Goal: Task Accomplishment & Management: Manage account settings

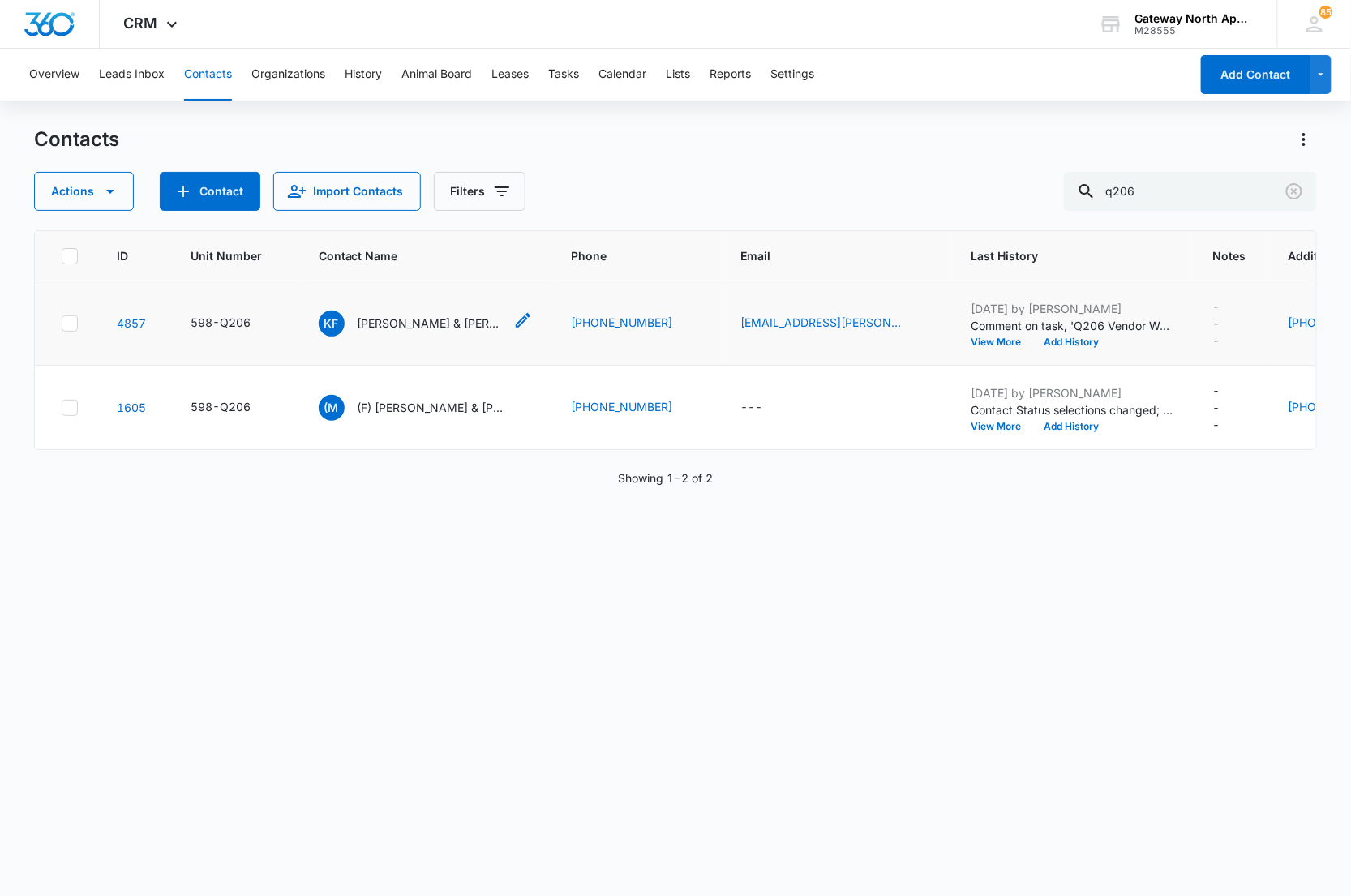
click at [390, 327] on p "[PERSON_NAME] & [PERSON_NAME]" at bounding box center [430, 322] width 146 height 17
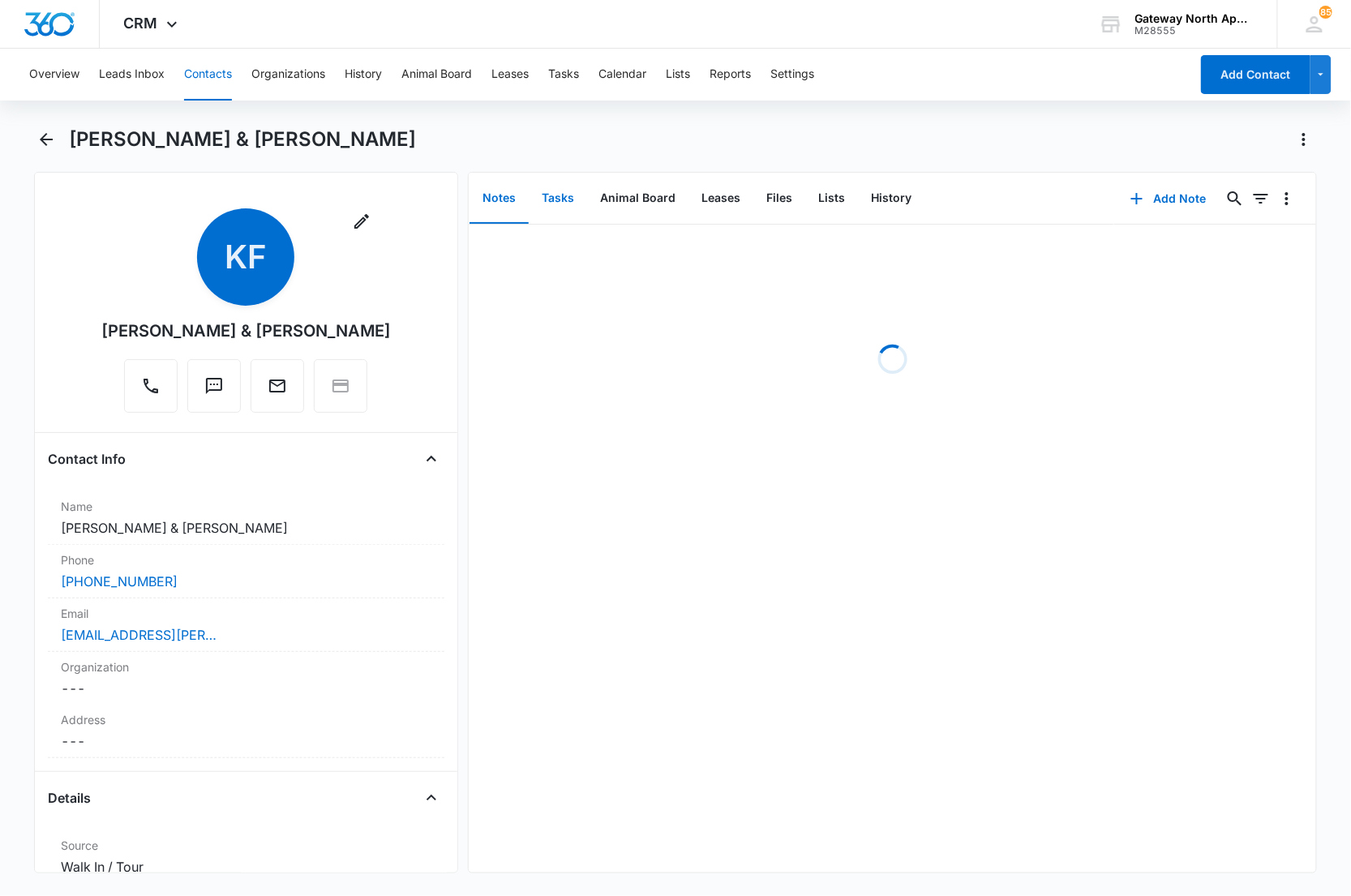
click at [554, 203] on button "Tasks" at bounding box center [558, 199] width 59 height 50
click at [772, 191] on button "Files" at bounding box center [779, 199] width 52 height 50
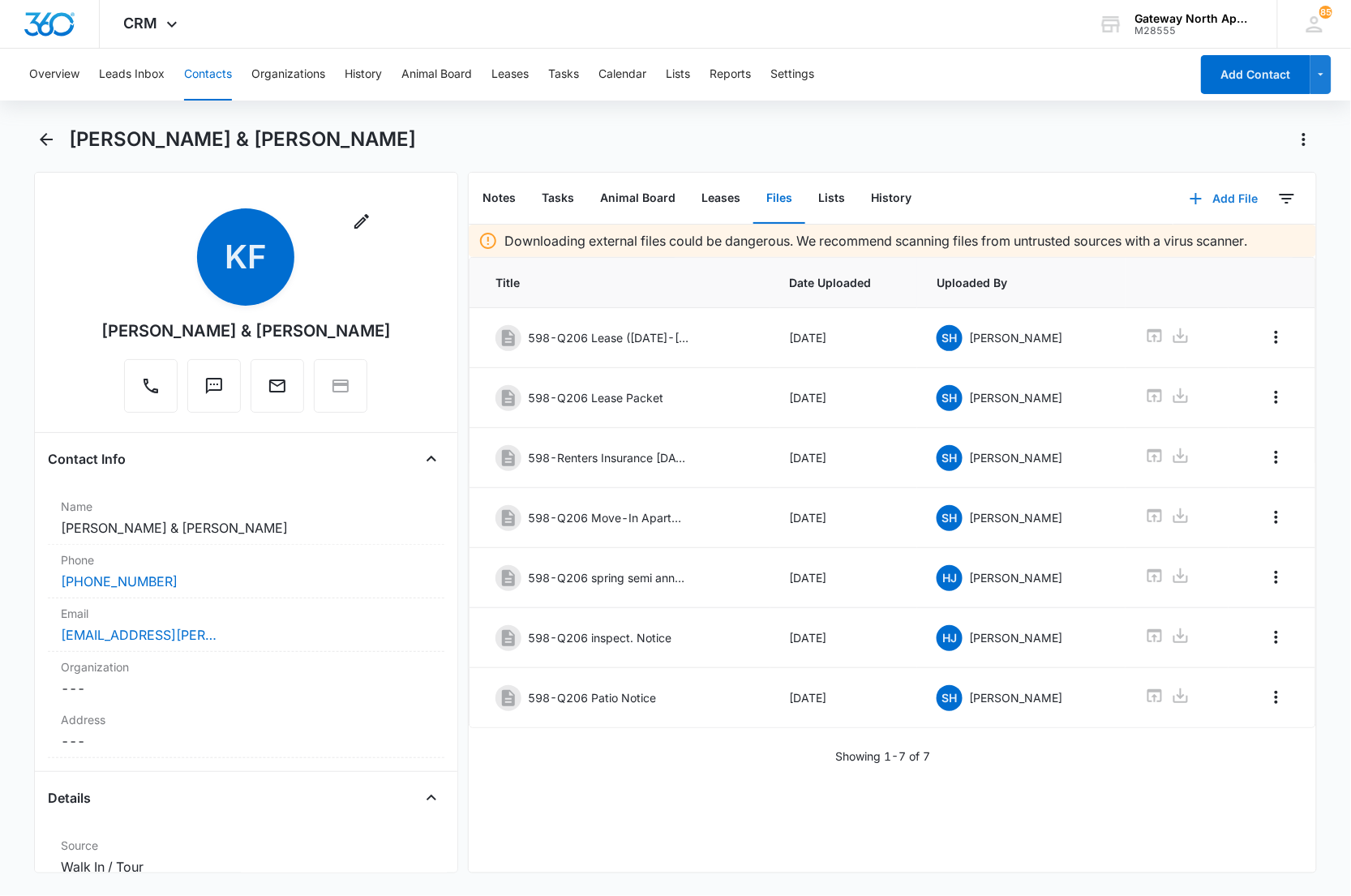
click at [1195, 200] on button "Add File" at bounding box center [1223, 199] width 101 height 39
click at [1187, 244] on div "Upload Files" at bounding box center [1201, 249] width 65 height 11
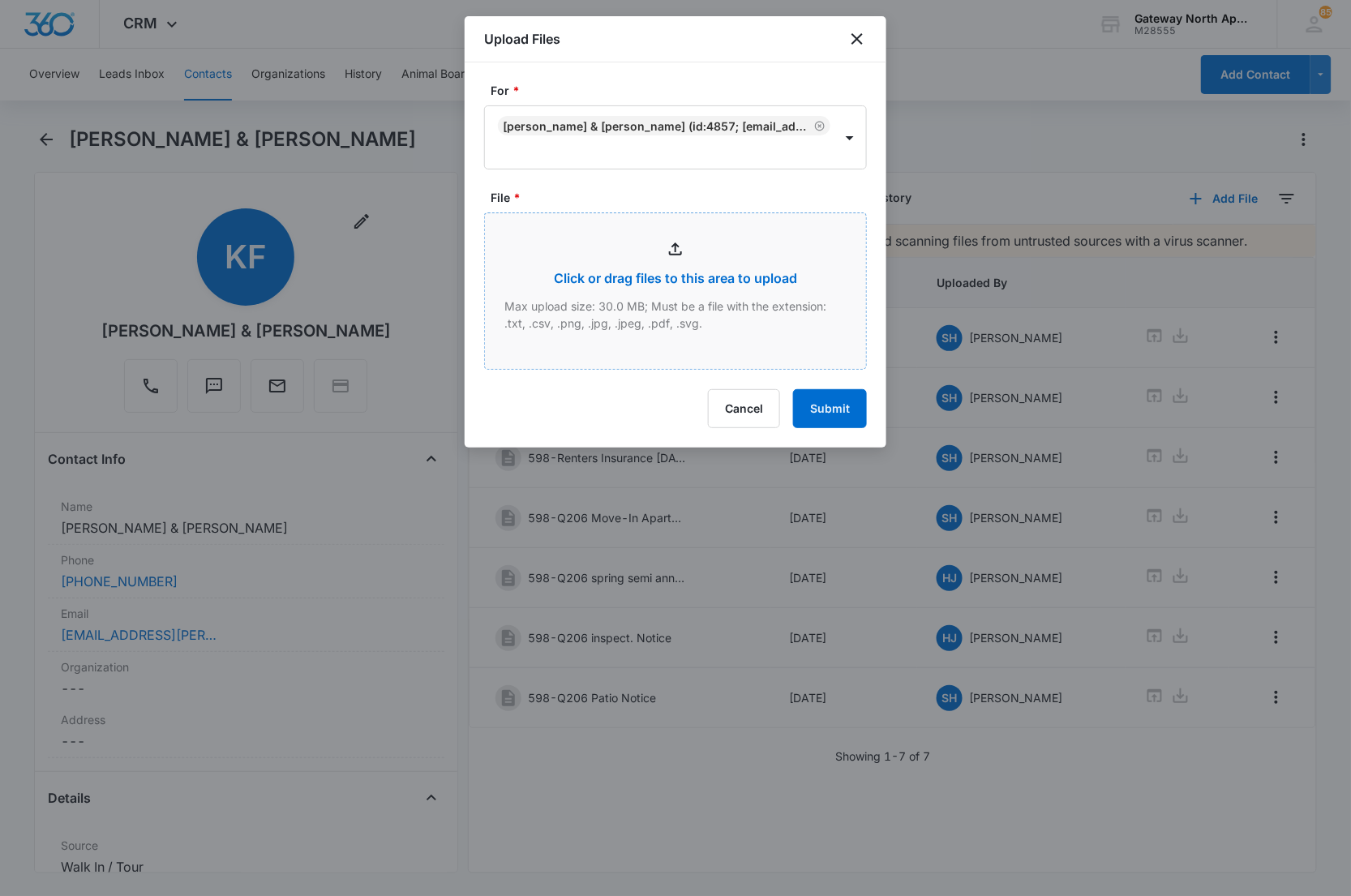
type input "C:\fakepath\Q206_08132025160233.pdf"
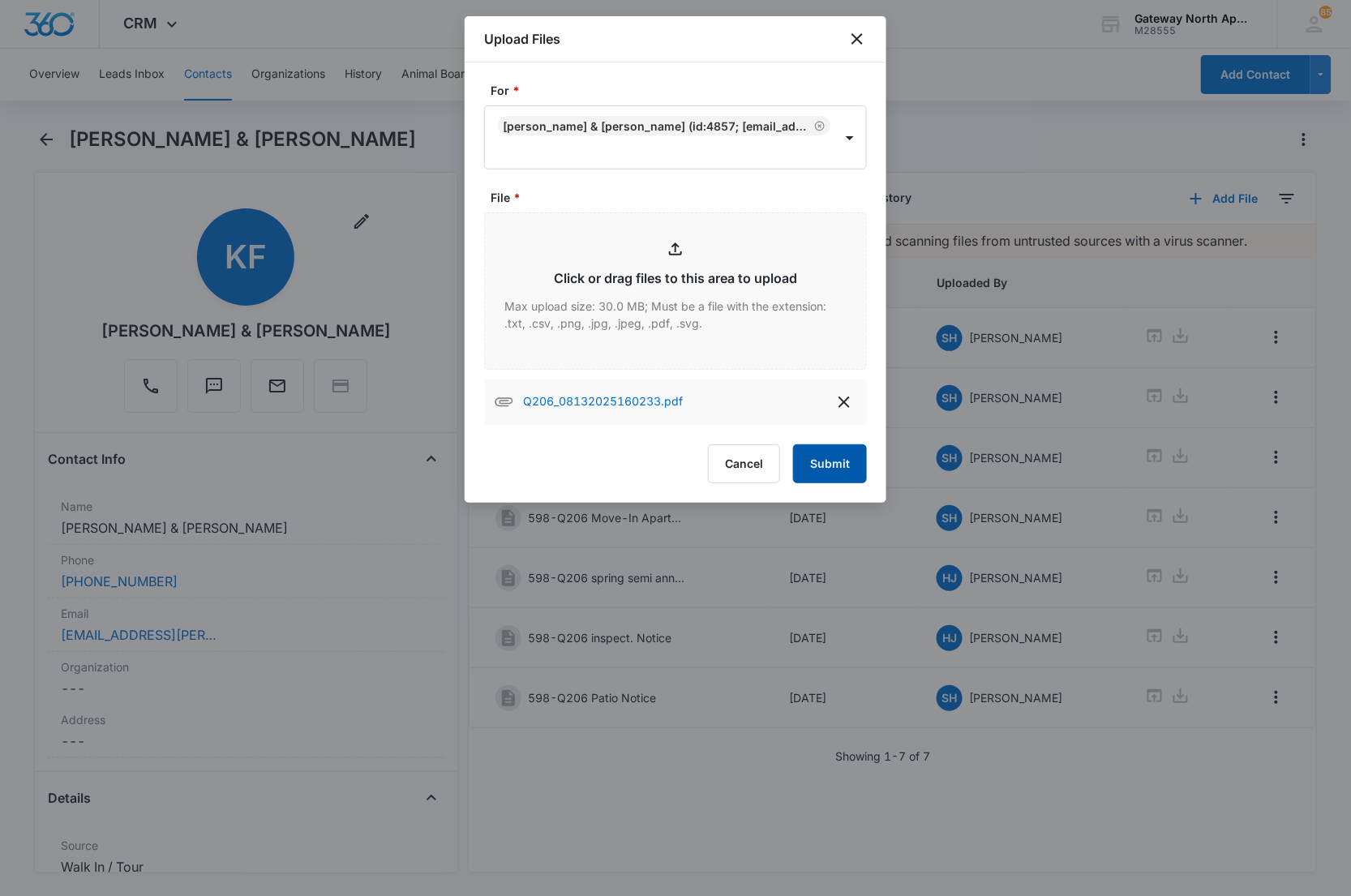
click at [837, 466] on button "Submit" at bounding box center [830, 463] width 74 height 39
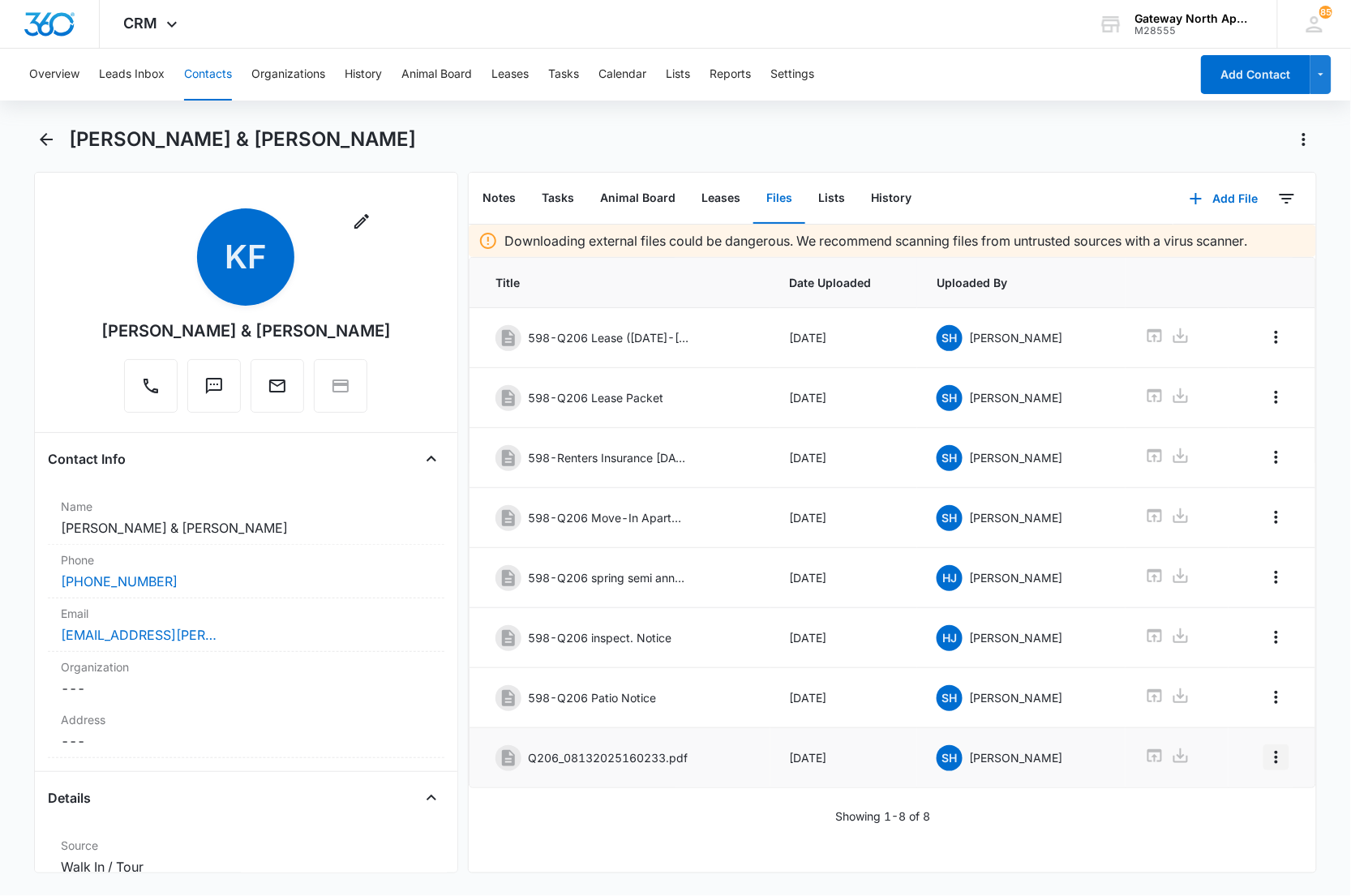
click at [1268, 767] on icon "Overflow Menu" at bounding box center [1276, 757] width 20 height 20
click at [1216, 809] on div "Edit" at bounding box center [1219, 812] width 34 height 11
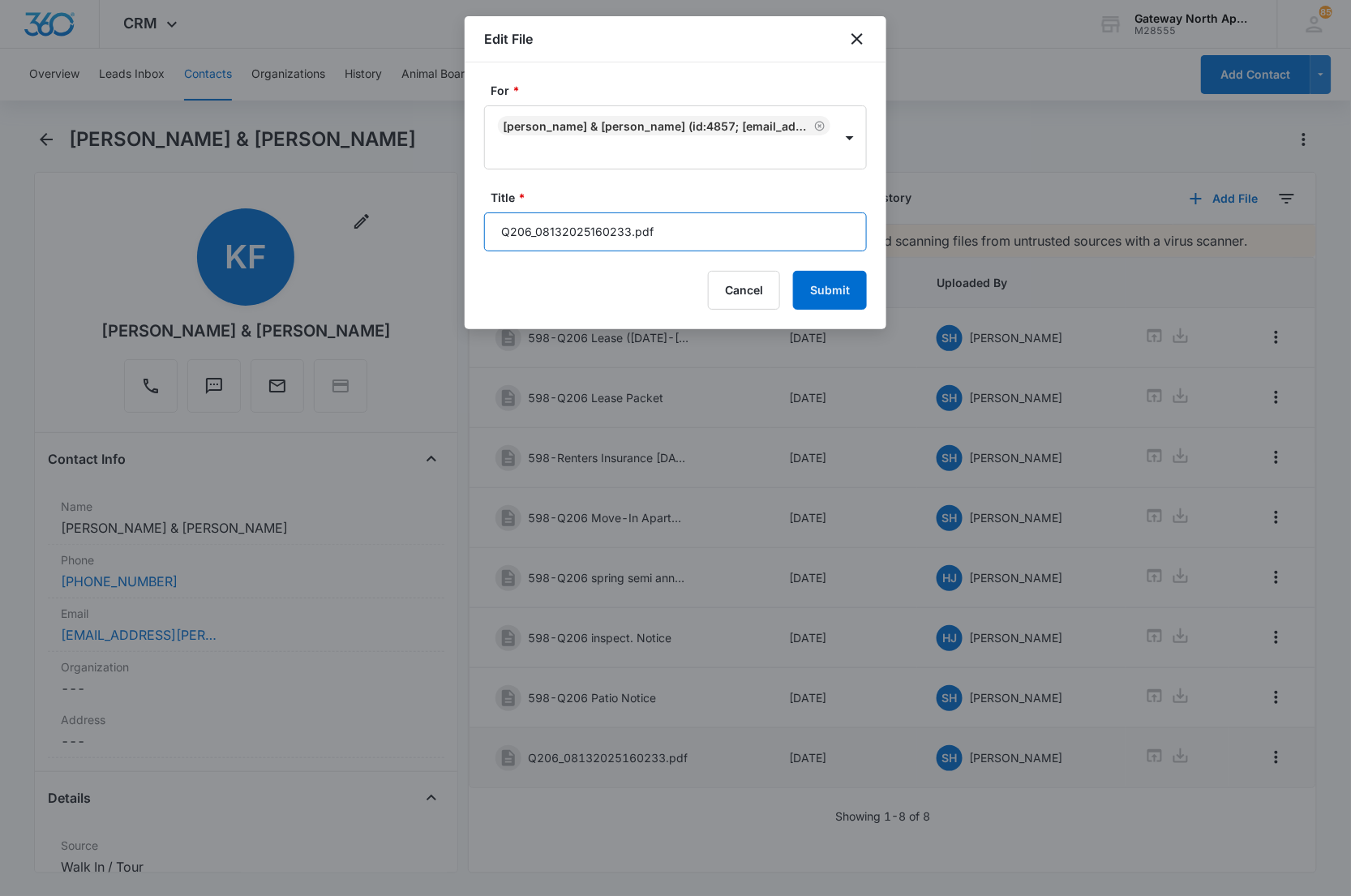
drag, startPoint x: 672, startPoint y: 220, endPoint x: 392, endPoint y: 259, distance: 282.7
click at [392, 259] on body "CRM Apps Reputation Websites Forms CRM Email Social Content Ads Intelligence Fi…" at bounding box center [676, 448] width 1351 height 896
click at [695, 240] on input "598-Q206 Renewal (" at bounding box center [676, 231] width 383 height 39
type input "598-Q206 Renewal ([DATE]-[DATE])"
click at [793, 270] on button "Submit" at bounding box center [830, 289] width 74 height 39
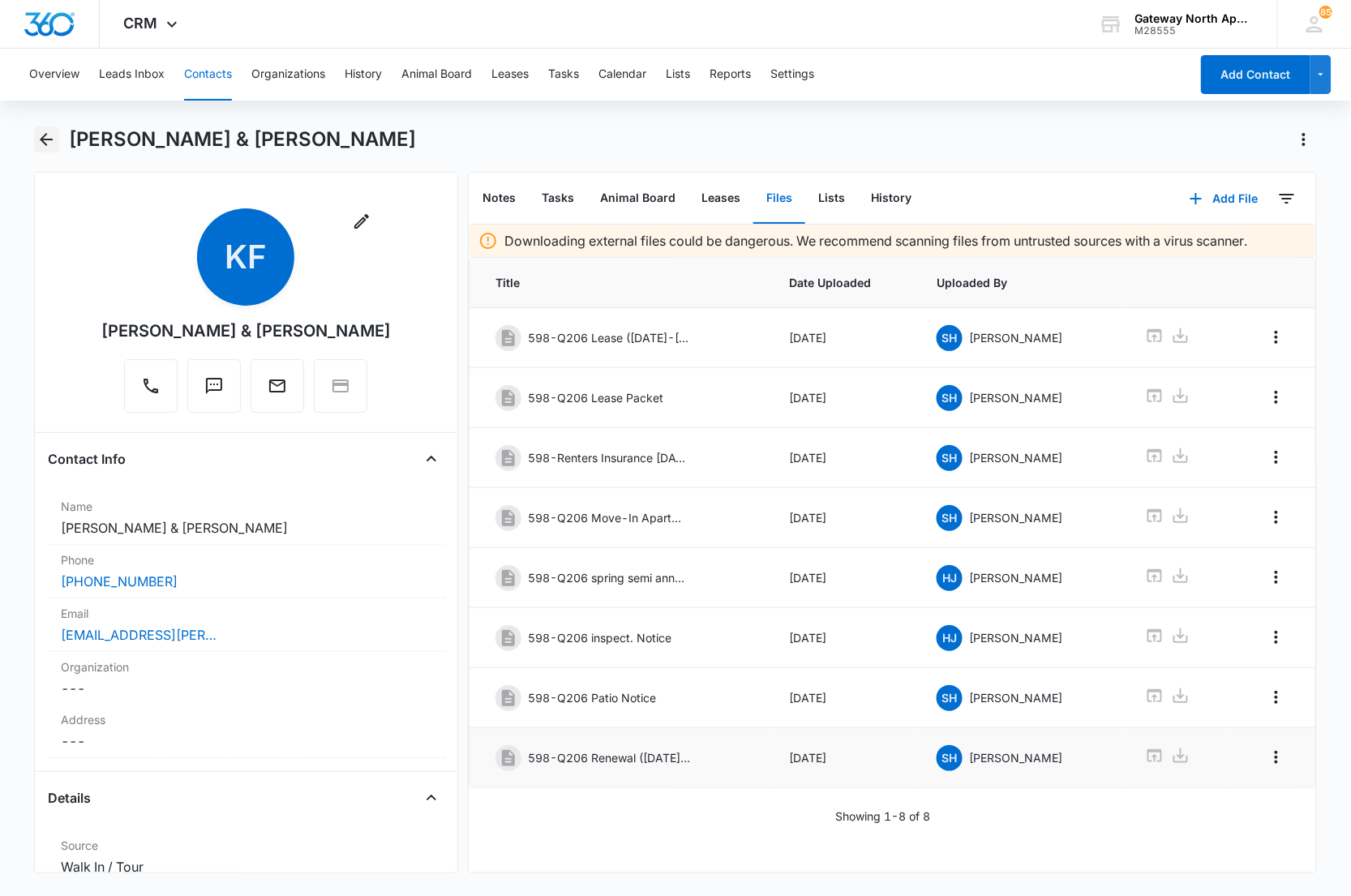
click at [51, 141] on icon "Back" at bounding box center [47, 140] width 20 height 20
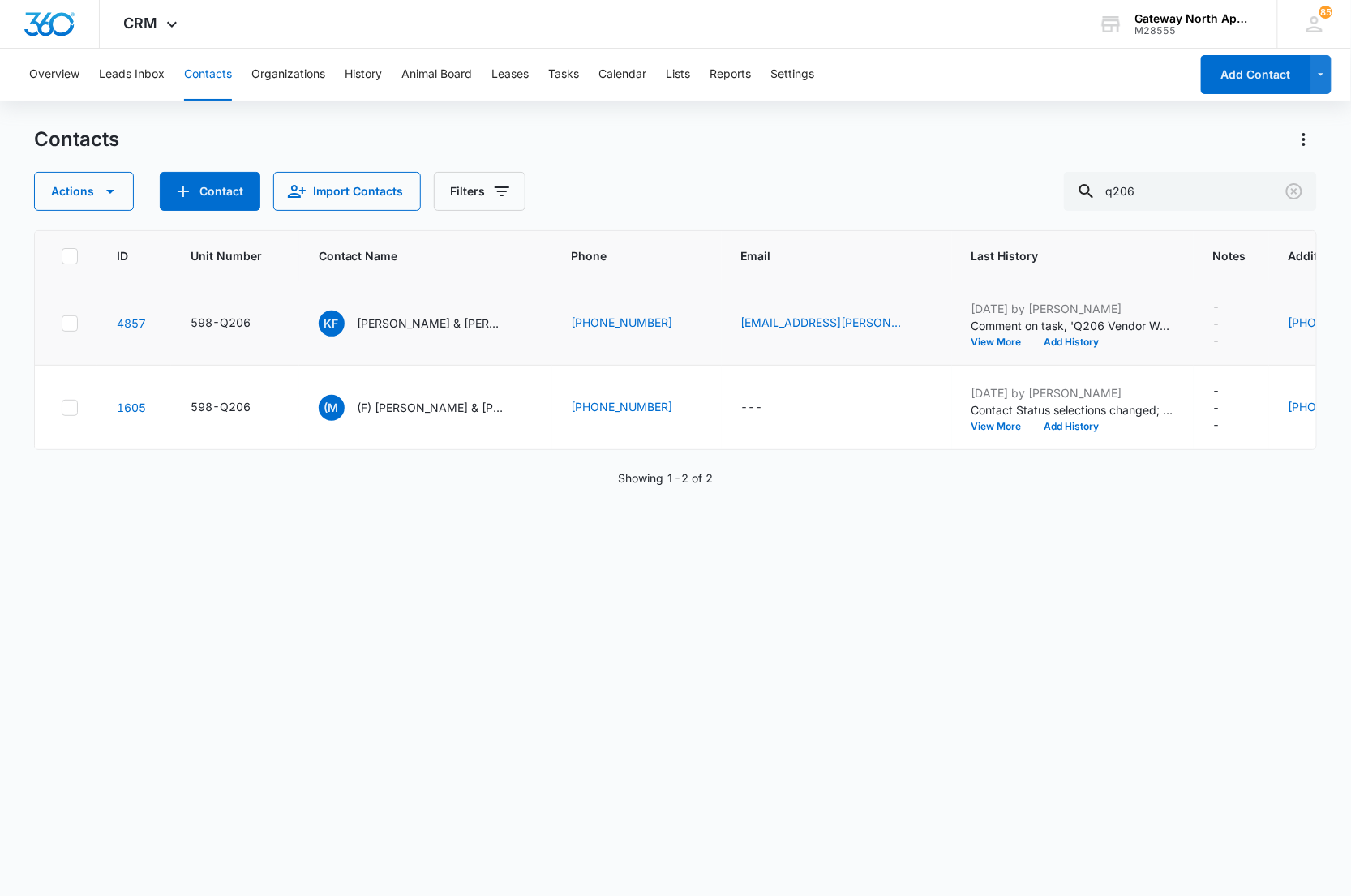
drag, startPoint x: 743, startPoint y: 595, endPoint x: 1041, endPoint y: 287, distance: 428.6
click at [744, 594] on div "ID Unit Number Contact Name Phone Email Last History Notes Additional Phone Add…" at bounding box center [676, 553] width 1283 height 645
drag, startPoint x: 1195, startPoint y: 185, endPoint x: 881, endPoint y: 190, distance: 314.0
click at [881, 190] on div "Actions Contact Import Contacts Filters q206" at bounding box center [676, 191] width 1283 height 39
type input "j201"
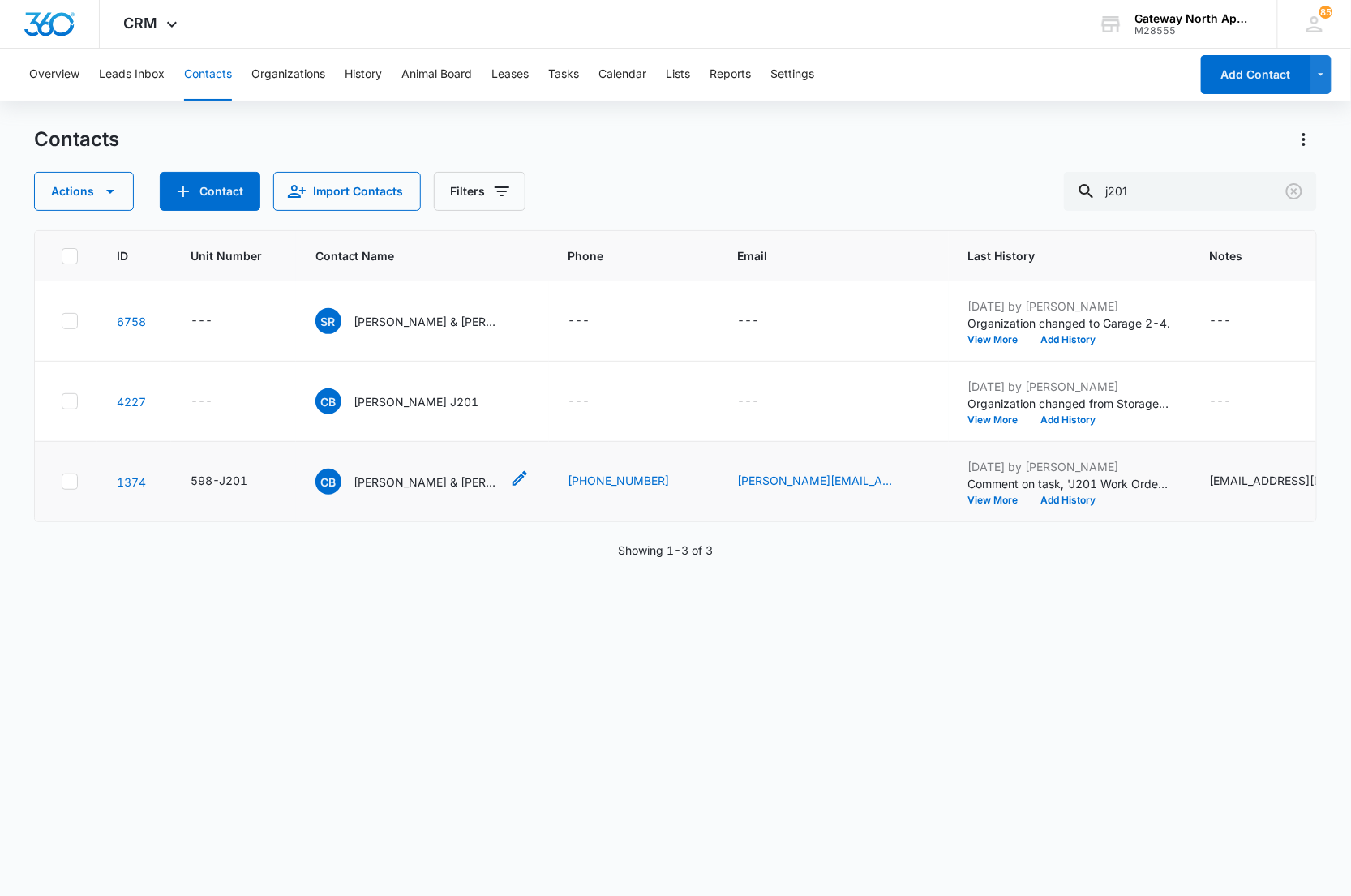
click at [432, 475] on p "[PERSON_NAME] & [PERSON_NAME]" at bounding box center [427, 482] width 146 height 17
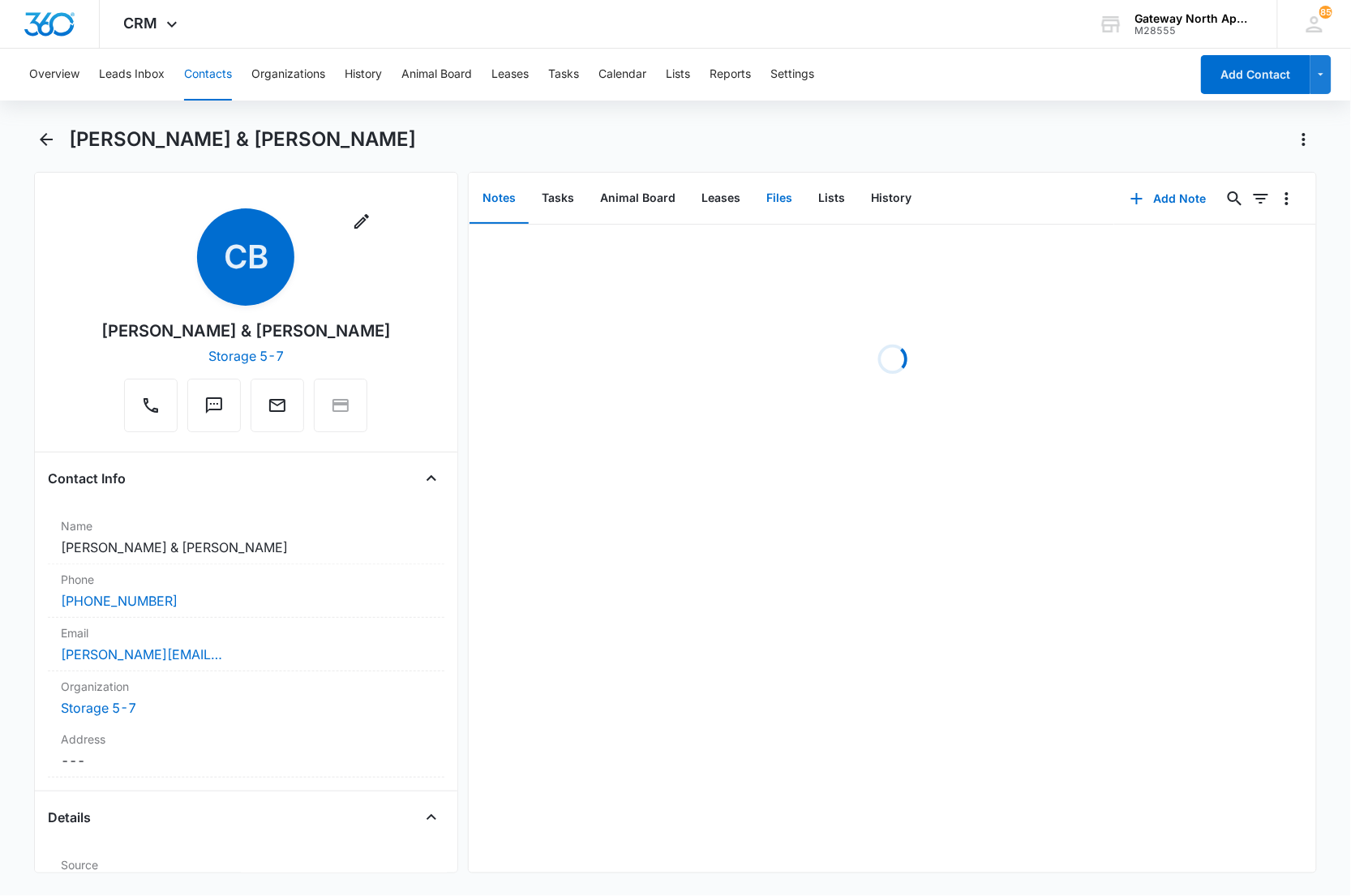
click at [770, 192] on button "Files" at bounding box center [779, 199] width 52 height 50
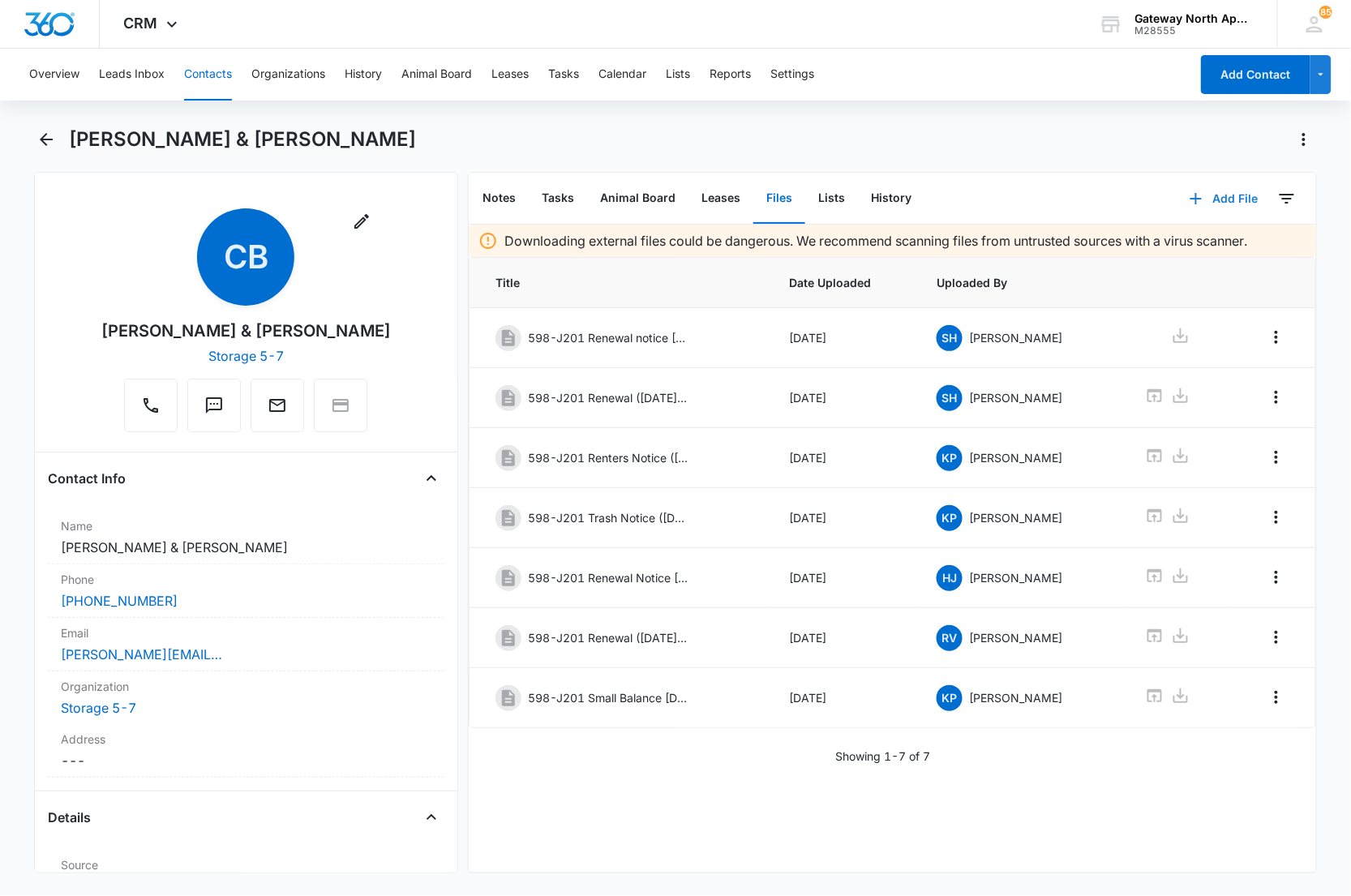
click at [1217, 197] on button "Add File" at bounding box center [1223, 199] width 101 height 39
click at [1196, 241] on button "Upload Files" at bounding box center [1211, 249] width 124 height 24
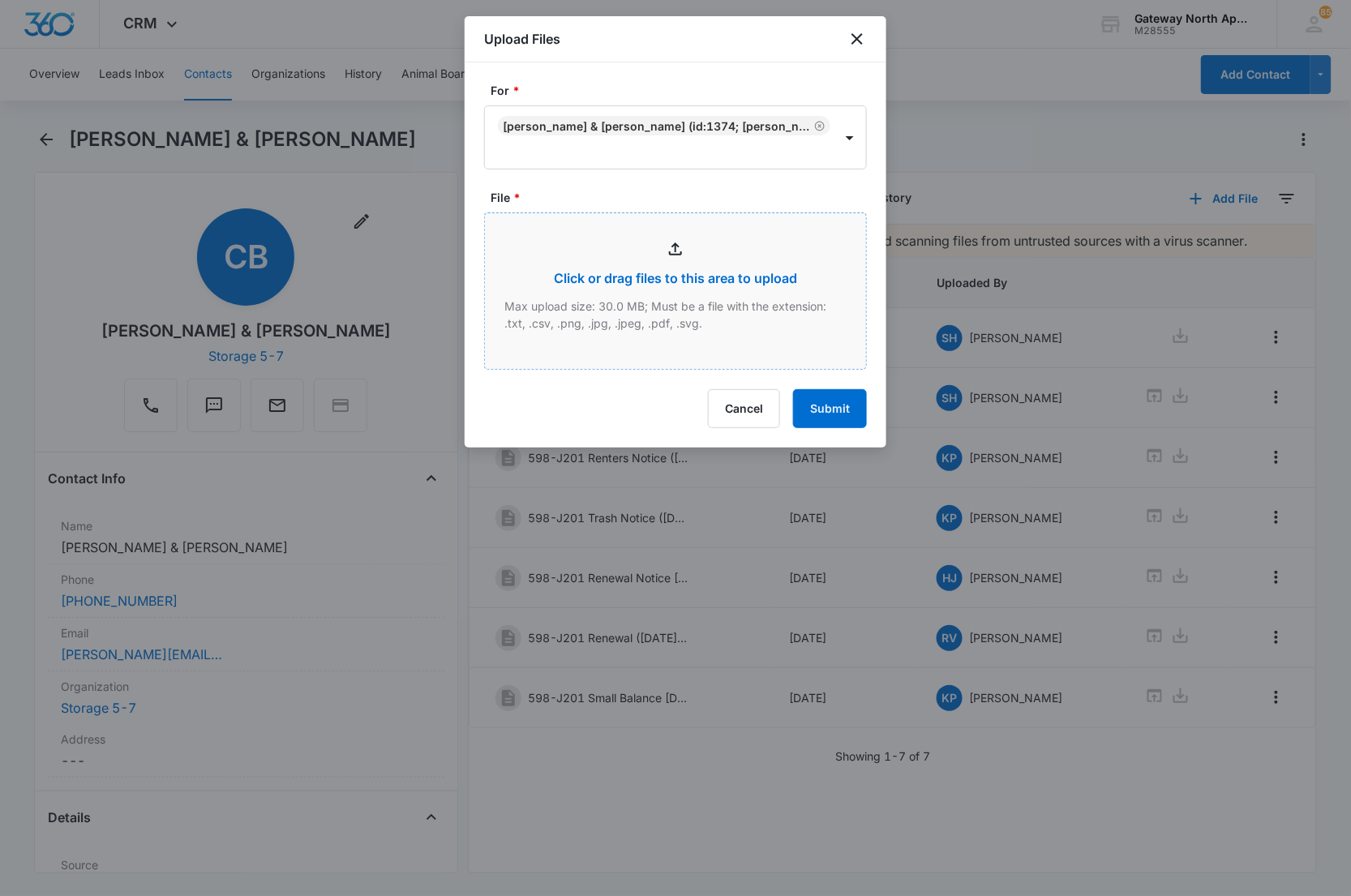
type input "C:\fakepath\J201_08132025163328.pdf"
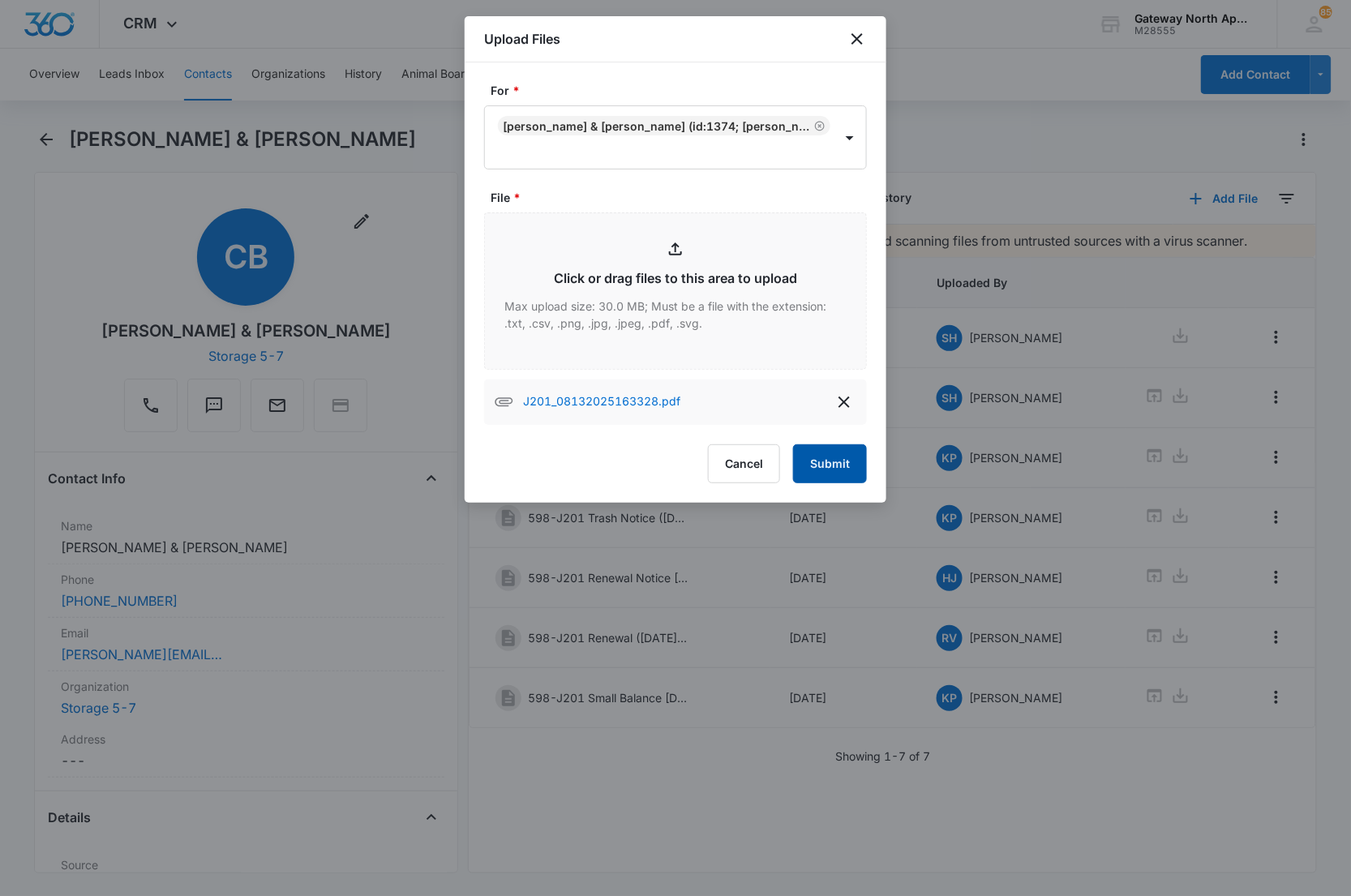
click at [853, 477] on button "Submit" at bounding box center [830, 463] width 74 height 39
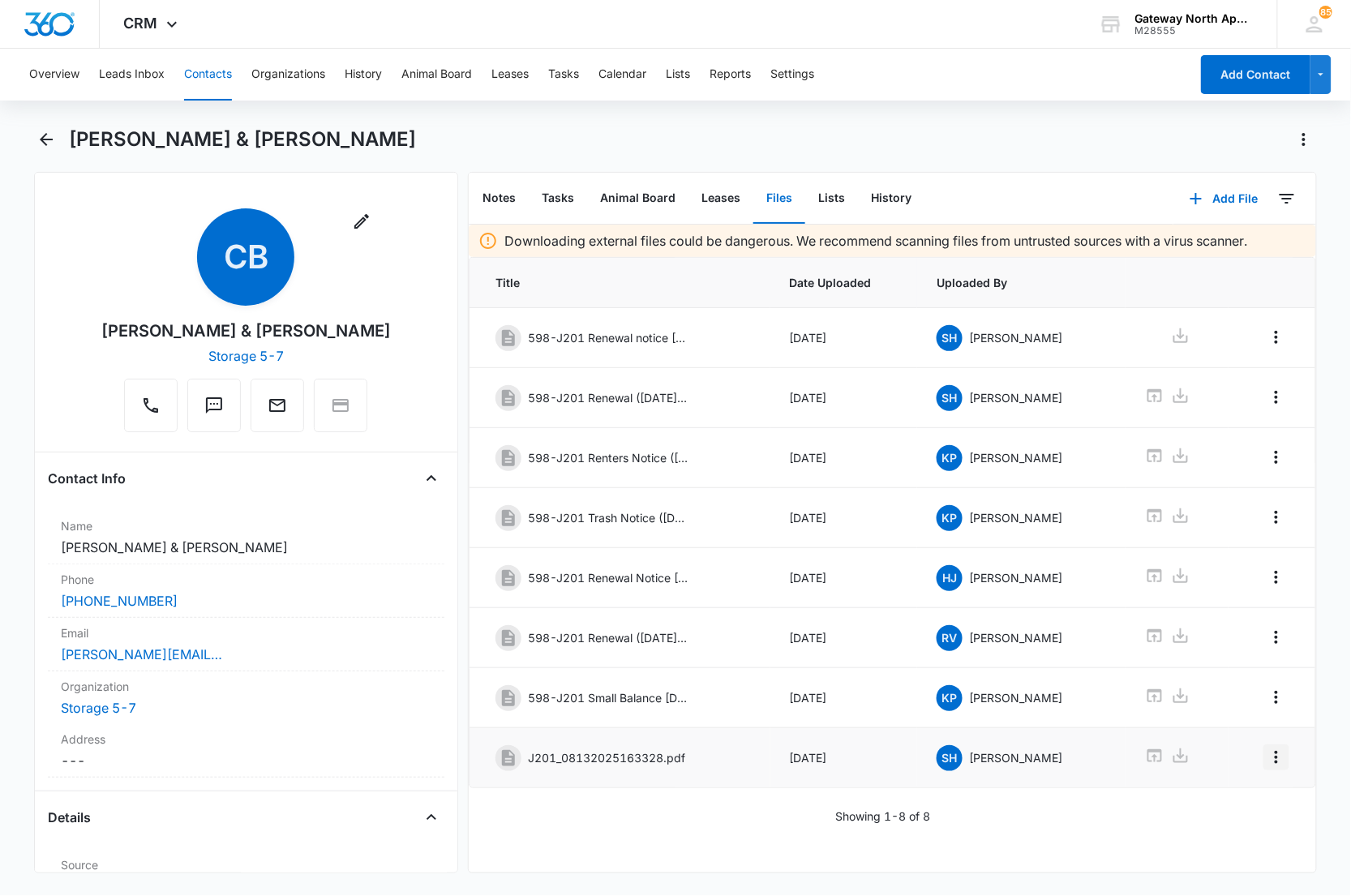
click at [1270, 767] on icon "Overflow Menu" at bounding box center [1276, 757] width 20 height 20
click at [1222, 804] on button "Edit" at bounding box center [1229, 812] width 93 height 24
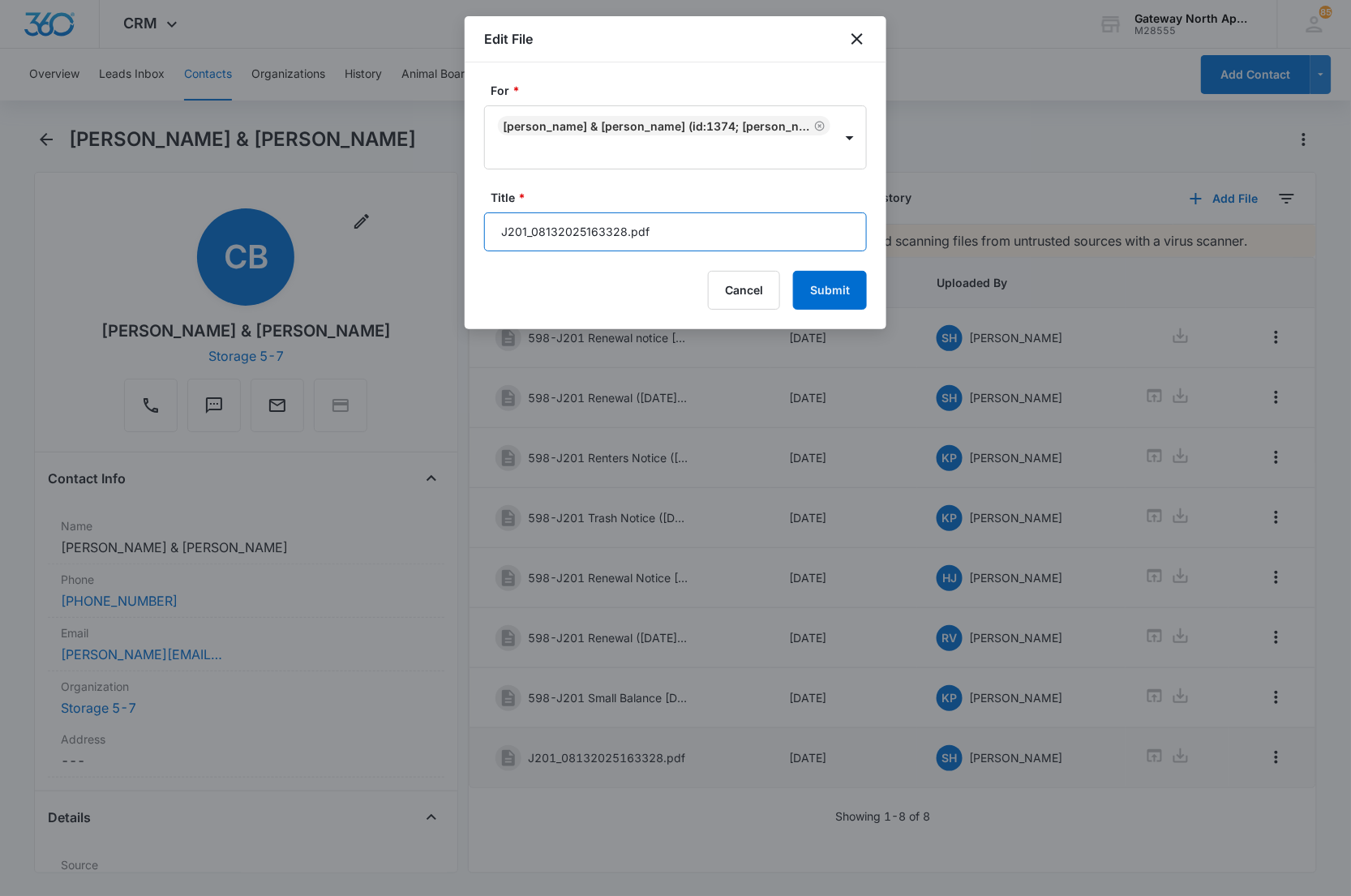
drag, startPoint x: 690, startPoint y: 248, endPoint x: 355, endPoint y: 231, distance: 335.4
click at [355, 231] on body "CRM Apps Reputation Websites Forms CRM Email Social Content Ads Intelligence Fi…" at bounding box center [676, 448] width 1351 height 896
type input "598-J201 Key Addendum"
click at [793, 270] on button "Submit" at bounding box center [830, 289] width 74 height 39
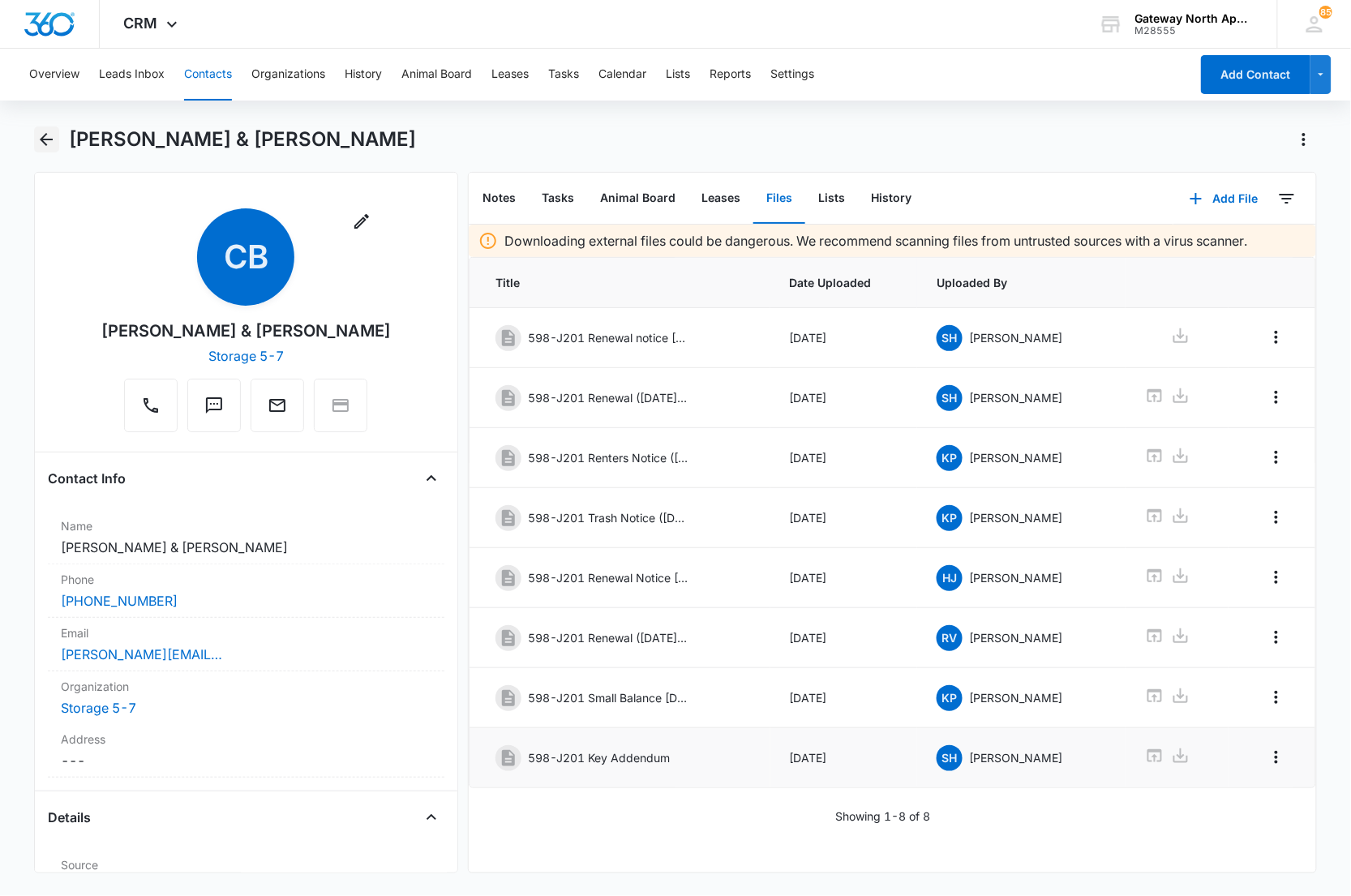
click at [50, 141] on icon "Back" at bounding box center [47, 140] width 20 height 20
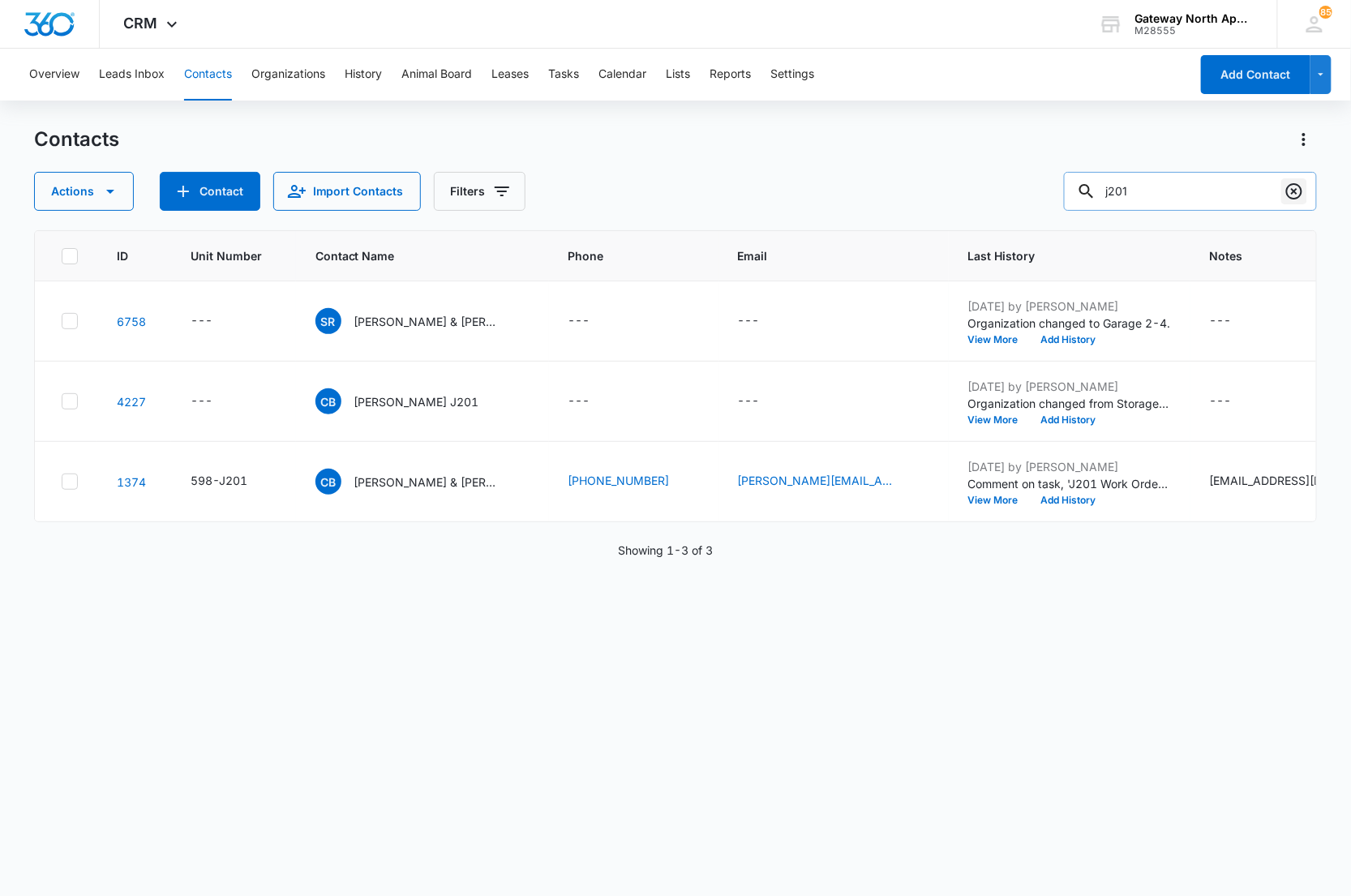
click at [1292, 192] on icon "Clear" at bounding box center [1294, 192] width 20 height 20
